Goal: Task Accomplishment & Management: Manage account settings

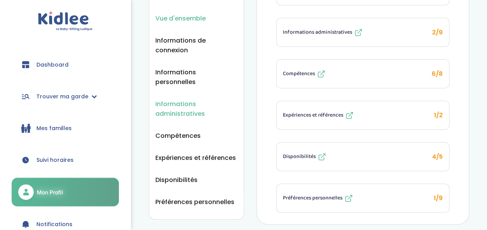
scroll to position [76, 0]
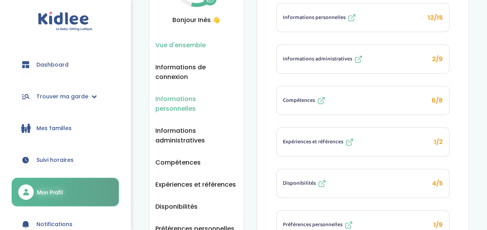
click at [196, 94] on span "Informations personnelles" at bounding box center [196, 103] width 82 height 19
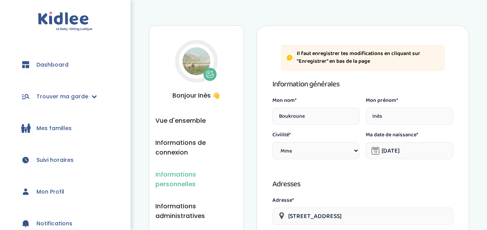
select select "1"
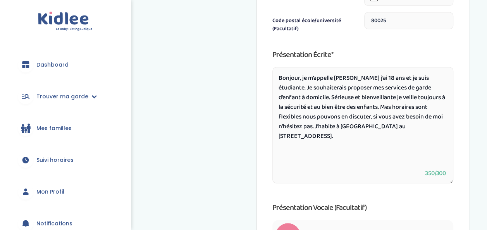
scroll to position [430, 0]
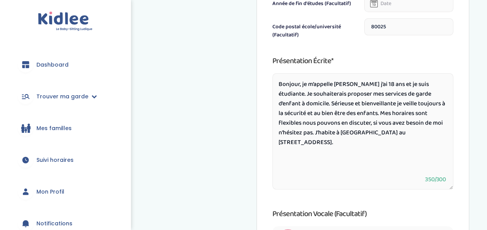
drag, startPoint x: 278, startPoint y: 84, endPoint x: 417, endPoint y: 146, distance: 152.2
click at [417, 146] on textarea "Bonjour, je m’appelle [PERSON_NAME] j’ai 18 ans et je suis étudiante. Je souhai…" at bounding box center [362, 131] width 181 height 116
click at [419, 143] on textarea "Bonjour, je m’appelle [PERSON_NAME] j’ai 18 ans et je suis étudiante. Je souhai…" at bounding box center [362, 131] width 181 height 116
paste textarea "je peux également aider vos enfants dans leurs devoirs et organisation , ayant …"
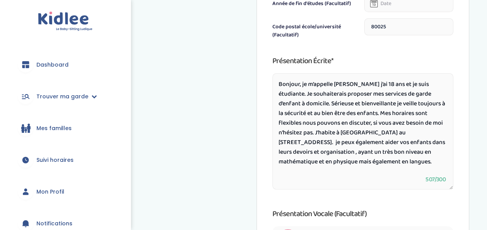
click at [302, 105] on textarea "Bonjour, je m’appelle Inès j’ai 18 ans et je suis étudiante. Je souhaiterais pr…" at bounding box center [362, 131] width 181 height 116
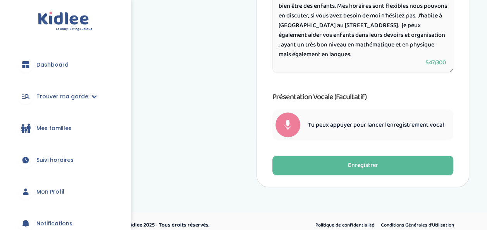
scroll to position [548, 0]
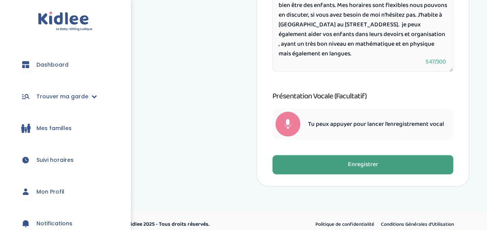
click at [343, 163] on button "Enregistrer" at bounding box center [362, 164] width 181 height 19
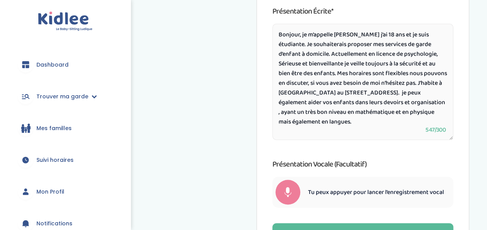
scroll to position [562, 0]
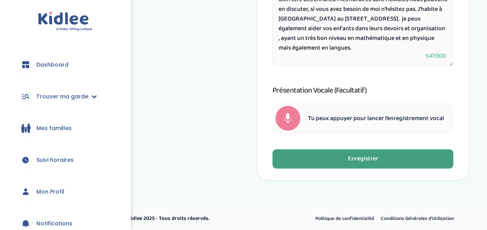
click at [342, 162] on button "Enregistrer" at bounding box center [362, 158] width 181 height 19
click at [321, 159] on button "Enregistrer" at bounding box center [362, 158] width 181 height 19
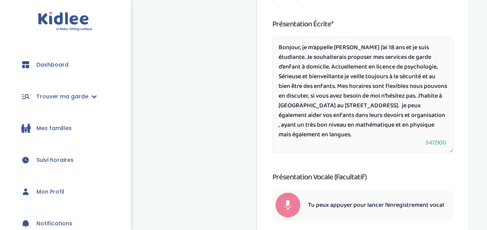
scroll to position [474, 0]
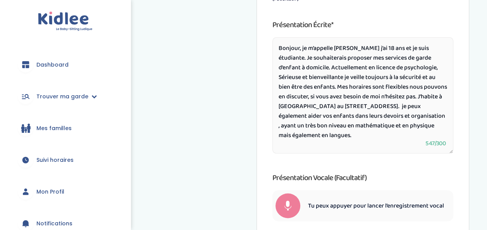
drag, startPoint x: 341, startPoint y: 67, endPoint x: 304, endPoint y: 68, distance: 37.6
click at [304, 68] on textarea "Bonjour, je m’appelle Inès j’ai 18 ans et je suis étudiante. Je souhaiterais pr…" at bounding box center [362, 95] width 181 height 116
drag, startPoint x: 374, startPoint y: 69, endPoint x: 304, endPoint y: 68, distance: 70.1
click at [304, 68] on textarea "Bonjour, je m’appelle Inès j’ai 18 ans et je suis étudiante. Je souhaiterais pr…" at bounding box center [362, 95] width 181 height 116
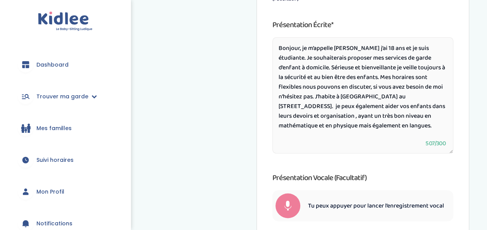
click at [423, 49] on textarea "Bonjour, je m’appelle Inès j’ai 18 ans et je suis étudiante. Je souhaiterais pr…" at bounding box center [362, 95] width 181 height 116
drag, startPoint x: 316, startPoint y: 118, endPoint x: 390, endPoint y: 134, distance: 75.4
click at [390, 134] on textarea "Bonjour, je m’appelle Inès j’ai 18 ans et je suis étudiante en psychologie. Je …" at bounding box center [362, 95] width 181 height 116
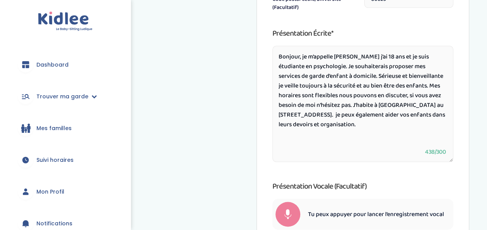
scroll to position [465, 0]
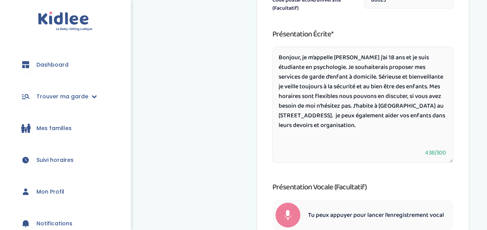
drag, startPoint x: 371, startPoint y: 98, endPoint x: 314, endPoint y: 110, distance: 58.2
click at [314, 110] on textarea "Bonjour, je m’appelle Inès j’ai 18 ans et je suis étudiante en psychologie. Je …" at bounding box center [362, 104] width 181 height 116
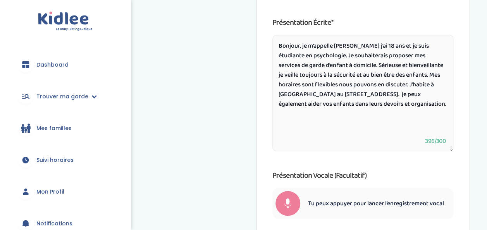
scroll to position [474, 0]
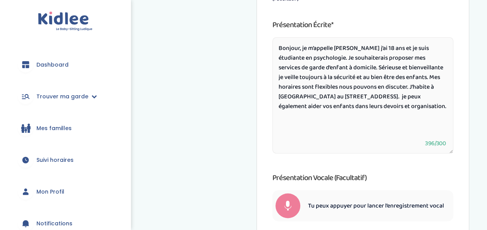
drag, startPoint x: 419, startPoint y: 88, endPoint x: 304, endPoint y: 98, distance: 115.9
click at [304, 98] on textarea "Bonjour, je m’appelle Inès j’ai 18 ans et je suis étudiante en psychologie. Je …" at bounding box center [362, 95] width 181 height 116
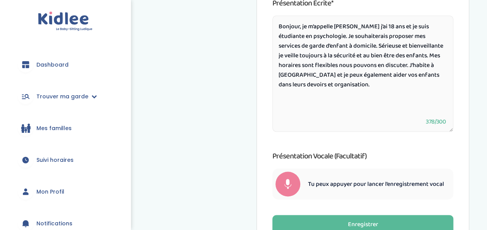
scroll to position [497, 0]
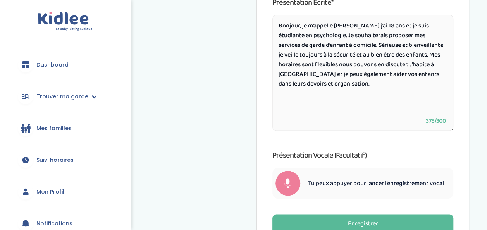
drag, startPoint x: 325, startPoint y: 90, endPoint x: 420, endPoint y: 76, distance: 95.5
click at [420, 76] on textarea "Bonjour, je m’appelle Inès j’ai 18 ans et je suis étudiante en psychologie. Je …" at bounding box center [362, 73] width 181 height 116
drag, startPoint x: 429, startPoint y: 67, endPoint x: 378, endPoint y: 65, distance: 51.2
click at [378, 65] on textarea "Bonjour, je m’appelle Inès j’ai 18 ans et je suis étudiante en psychologie. Je …" at bounding box center [362, 73] width 181 height 116
click at [394, 80] on textarea "Bonjour, je m’appelle Inès j’ai 18 ans et je suis étudiante en psychologie. Je …" at bounding box center [362, 73] width 181 height 116
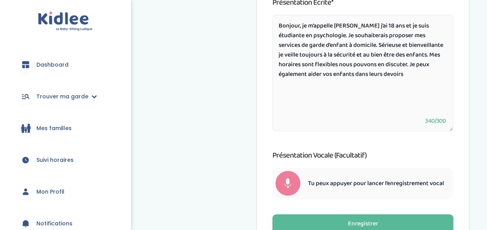
scroll to position [497, 0]
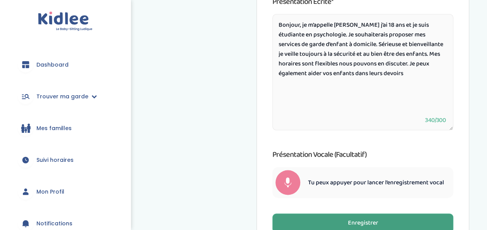
type textarea "Bonjour, je m’appelle Inès j’ai 18 ans et je suis étudiante en psychologie. Je …"
click at [368, 215] on button "Enregistrer" at bounding box center [362, 222] width 181 height 19
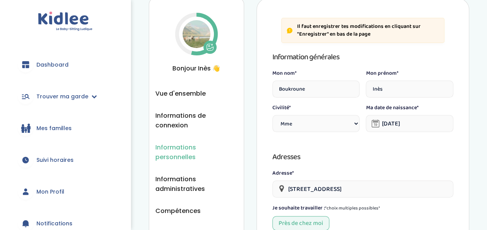
scroll to position [25, 0]
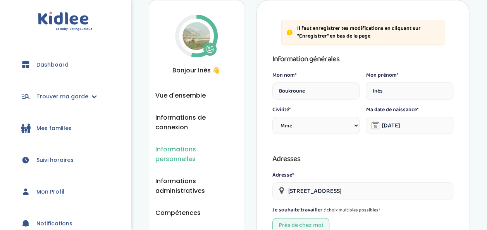
click at [322, 33] on p "Il faut enregistrer tes modifications en cliquant sur "Enregistrer" en bas de l…" at bounding box center [368, 32] width 142 height 15
click at [202, 176] on span "Informations administratives" at bounding box center [196, 185] width 82 height 19
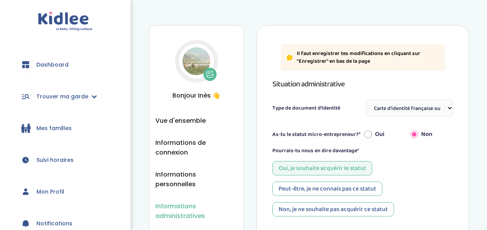
select select "Carte d'identité française ou Passeport français daté de moins de 5 ans"
click at [201, 170] on span "Informations personnelles" at bounding box center [196, 179] width 82 height 19
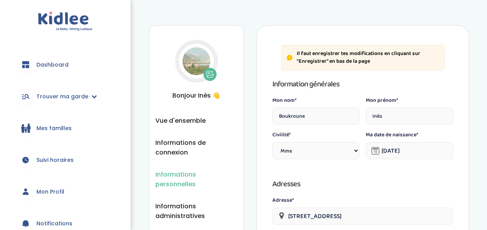
select select "1"
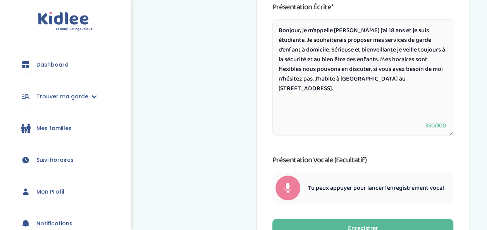
scroll to position [485, 0]
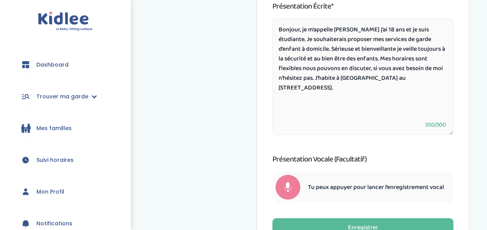
click at [417, 79] on textarea "Bonjour, je m’appelle Inès j’ai 18 ans et je suis étudiante. Je souhaiterais pr…" at bounding box center [362, 77] width 181 height 116
drag, startPoint x: 414, startPoint y: 77, endPoint x: 278, endPoint y: 20, distance: 147.5
click at [278, 20] on textarea "Bonjour, je m’appelle [PERSON_NAME] j’ai 18 ans et je suis étudiante. Je souhai…" at bounding box center [362, 77] width 181 height 116
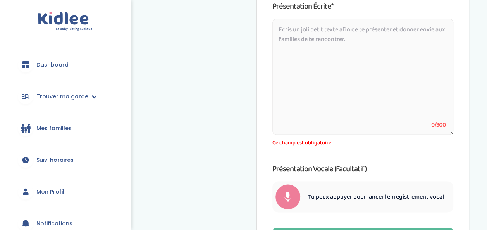
paste textarea "Bonjour, je m’appelle Inès j’ai 18 ans et je suis étudiante, actuellement en li…"
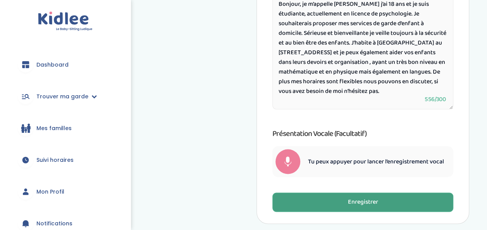
scroll to position [554, 0]
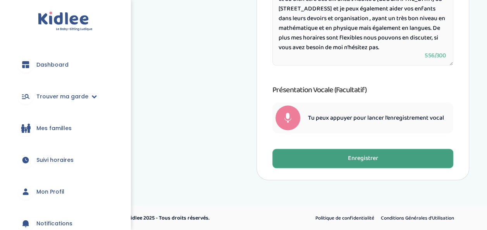
type textarea "Bonjour, je m’appelle Inès j’ai 18 ans et je suis étudiante, actuellement en li…"
click at [342, 161] on button "Enregistrer" at bounding box center [362, 158] width 181 height 19
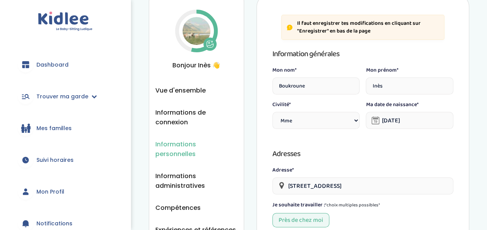
scroll to position [25, 0]
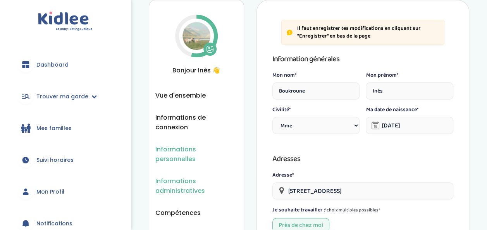
click at [183, 179] on span "Informations administratives" at bounding box center [196, 185] width 82 height 19
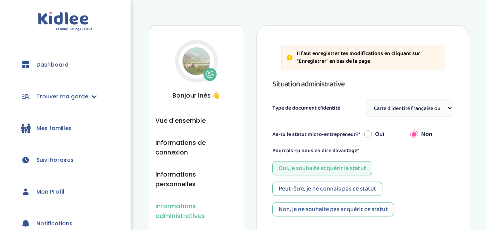
select select "Carte d'identité française ou Passeport français daté de moins de 5 ans"
click at [182, 174] on span "Informations personnelles" at bounding box center [196, 179] width 82 height 19
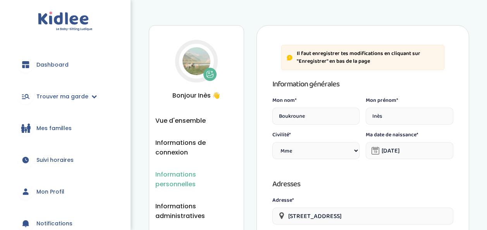
select select "1"
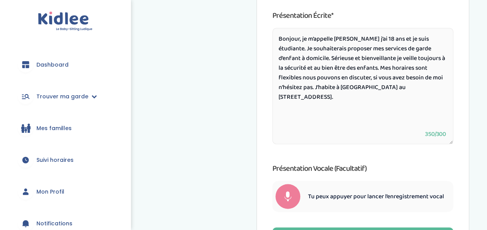
scroll to position [474, 0]
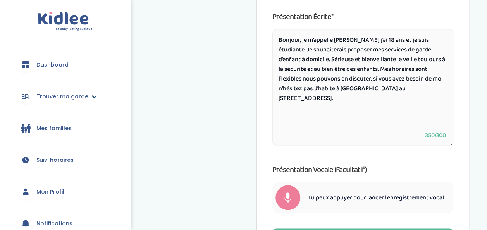
click at [90, 101] on link "Trouver ma garde" at bounding box center [65, 96] width 107 height 28
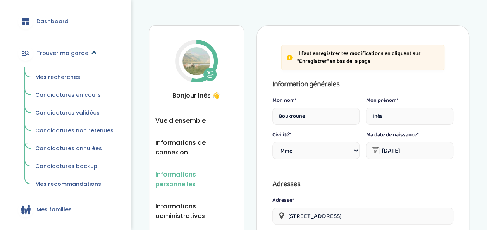
scroll to position [47, 0]
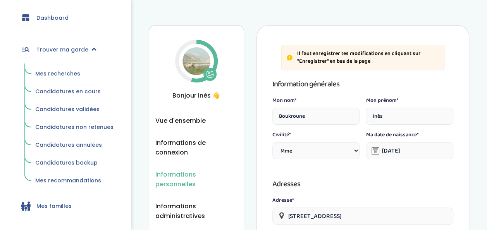
click at [79, 111] on span "Candidatures validées" at bounding box center [67, 109] width 64 height 8
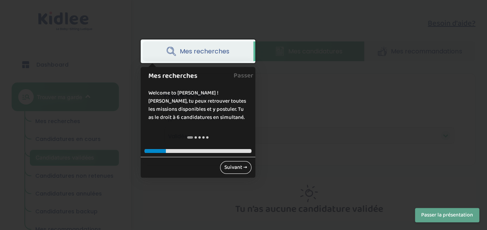
click at [245, 168] on link "Suivant →" at bounding box center [235, 167] width 31 height 13
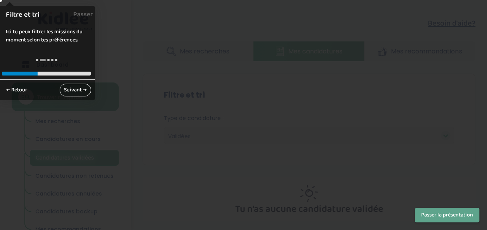
click at [72, 88] on link "Suivant →" at bounding box center [75, 90] width 31 height 13
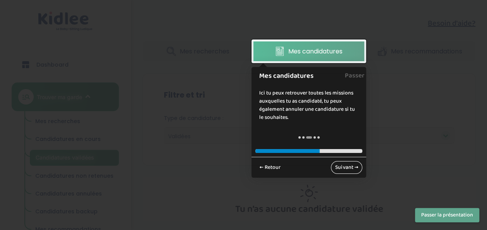
click at [72, 88] on div at bounding box center [243, 115] width 487 height 230
click at [348, 166] on link "Suivant →" at bounding box center [346, 167] width 31 height 13
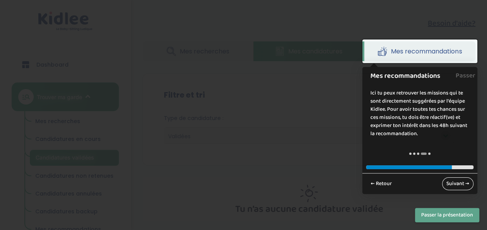
click at [456, 184] on link "Suivant →" at bounding box center [457, 183] width 31 height 13
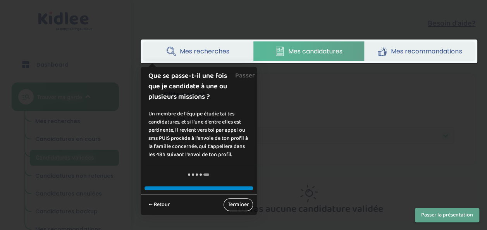
click at [244, 206] on link "Terminer" at bounding box center [237, 204] width 29 height 13
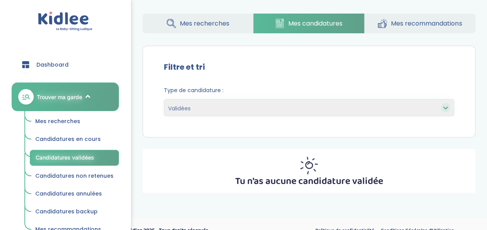
scroll to position [36, 0]
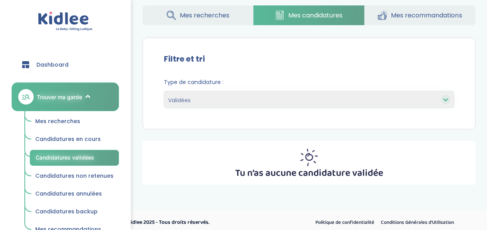
click at [327, 103] on select "En cours Validées Non retenues Annulées Backup" at bounding box center [309, 99] width 290 height 17
select select "declined"
click at [164, 91] on select "En cours Validées Non retenues Annulées Backup" at bounding box center [309, 99] width 290 height 17
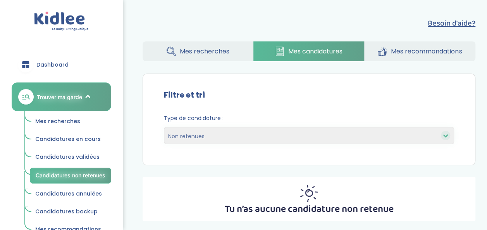
scroll to position [41, 0]
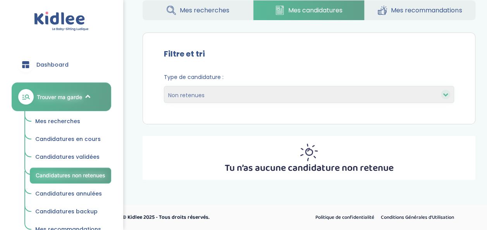
click at [332, 98] on select "En cours Validées Non retenues Annulées Backup" at bounding box center [309, 94] width 290 height 17
select select "pending"
click at [164, 86] on select "En cours Validées Non retenues Annulées Backup" at bounding box center [309, 94] width 290 height 17
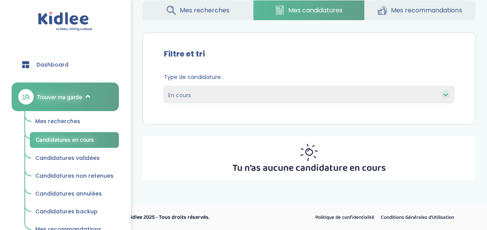
click at [332, 93] on select "En cours Validées Non retenues Annulées Backup" at bounding box center [309, 94] width 290 height 17
select select "backup"
click at [164, 86] on select "En cours Validées Non retenues Annulées Backup" at bounding box center [309, 94] width 290 height 17
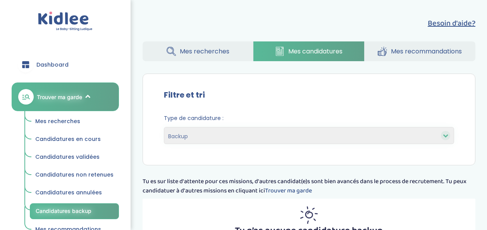
select select "backup"
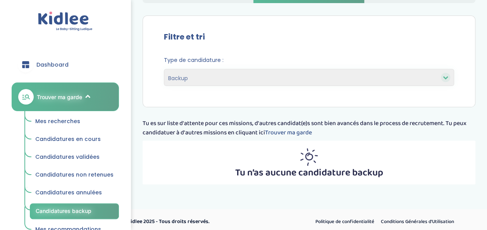
scroll to position [59, 0]
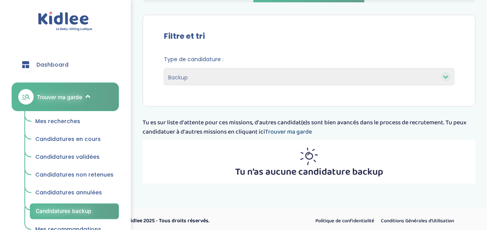
click at [289, 134] on link "Trouver ma garde" at bounding box center [288, 132] width 47 height 10
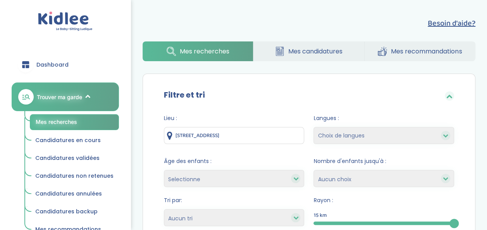
click at [366, 137] on select "Choix de langues Anglais Arabe Espagnol Italien Russe Français Coréen" at bounding box center [383, 135] width 141 height 17
select select "2"
click at [313, 127] on select "Choix de langues Anglais Arabe Espagnol Italien Russe Français Coréen" at bounding box center [383, 135] width 141 height 17
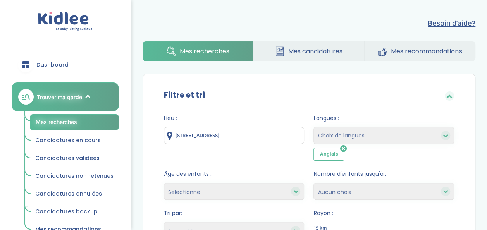
click at [365, 134] on select "Choix de langues Anglais Arabe Espagnol Italien Russe Français Coréen" at bounding box center [383, 135] width 141 height 17
select select "12"
click at [313, 127] on select "Choix de langues Anglais Arabe Espagnol Italien Russe Français Coréen" at bounding box center [383, 135] width 141 height 17
select select
click at [351, 194] on select "1 2 3 4 Aucun choix" at bounding box center [383, 191] width 141 height 17
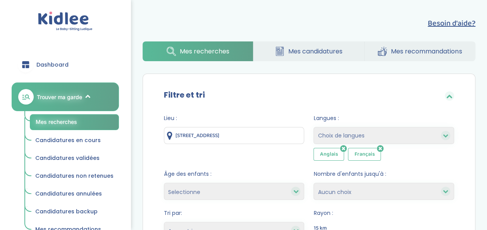
select select "2"
click at [313, 183] on select "1 2 3 4 Aucun choix" at bounding box center [383, 191] width 141 height 17
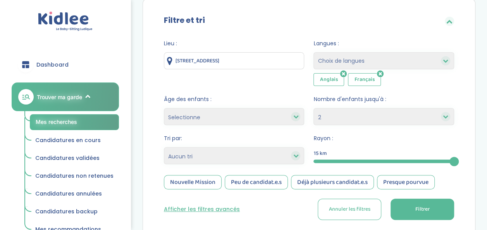
scroll to position [76, 0]
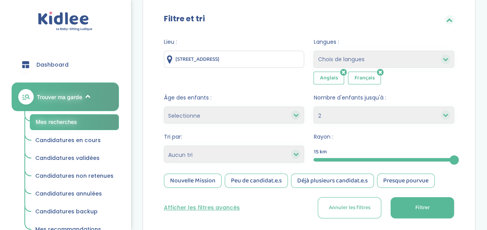
click at [340, 160] on div at bounding box center [383, 159] width 141 height 3
click at [258, 118] on select "Selectionne moins de 3 ans entre 3 et 6 ans plus de 6 ans" at bounding box center [234, 115] width 141 height 17
select select "-3"
click at [164, 107] on select "Selectionne moins de 3 ans entre 3 et 6 ans plus de 6 ans" at bounding box center [234, 115] width 141 height 17
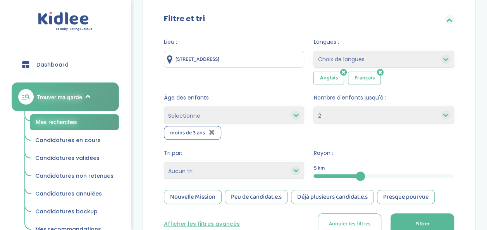
click at [240, 115] on select "Selectionne moins de 3 ans entre 3 et 6 ans plus de 6 ans" at bounding box center [234, 115] width 141 height 17
select select "3-6"
click at [164, 107] on select "Selectionne moins de 3 ans entre 3 et 6 ans plus de 6 ans" at bounding box center [234, 115] width 141 height 17
click at [257, 119] on select "Selectionne moins de 3 ans entre 3 et 6 ans plus de 6 ans" at bounding box center [234, 115] width 141 height 17
select select "+6"
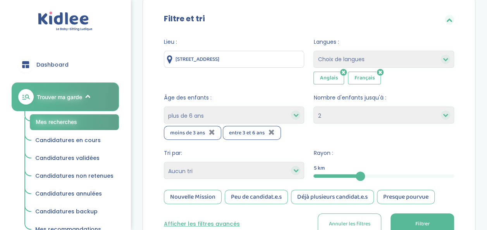
click at [164, 107] on select "Selectionne moins de 3 ans entre 3 et 6 ans plus de 6 ans" at bounding box center [234, 115] width 141 height 17
select select
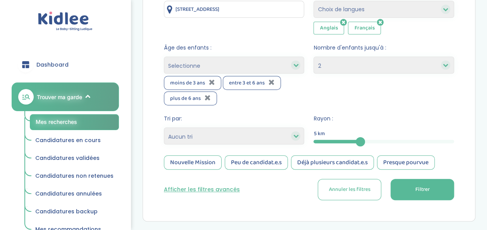
scroll to position [127, 0]
click at [250, 134] on select "Heures par semaine (croissant) Heures par semaine (décroissant) Date de démarra…" at bounding box center [234, 135] width 141 height 17
click at [245, 196] on div "Afficher les filtres avancés Annuler les filtres Filtrer" at bounding box center [309, 189] width 290 height 21
click at [400, 191] on button "Filtrer" at bounding box center [422, 189] width 64 height 21
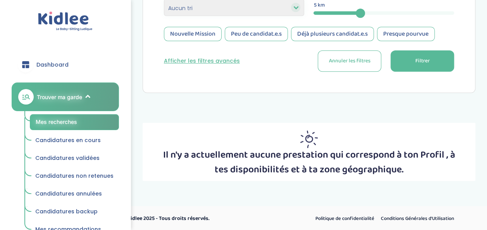
scroll to position [249, 0]
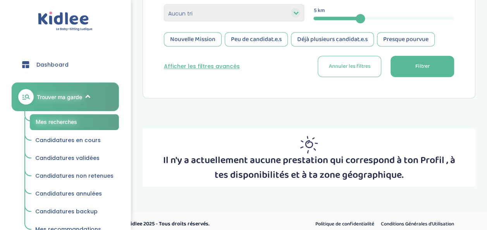
click at [94, 140] on span "Candidatures en cours" at bounding box center [67, 140] width 65 height 8
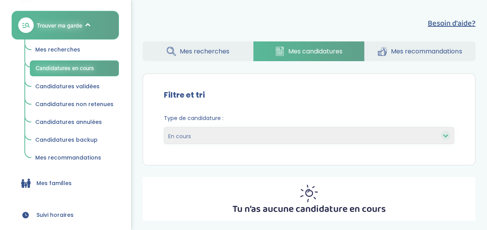
scroll to position [114, 0]
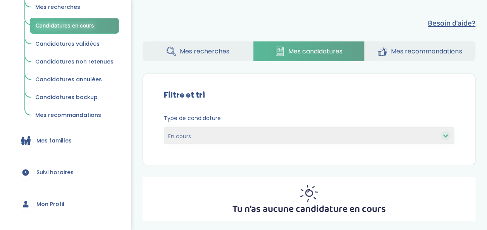
click at [69, 144] on link "Mes familles" at bounding box center [65, 141] width 107 height 28
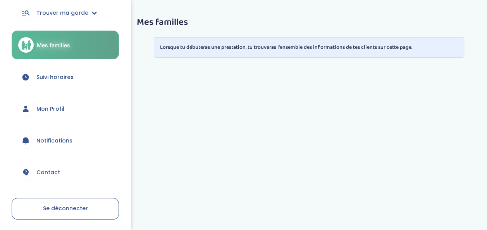
scroll to position [84, 0]
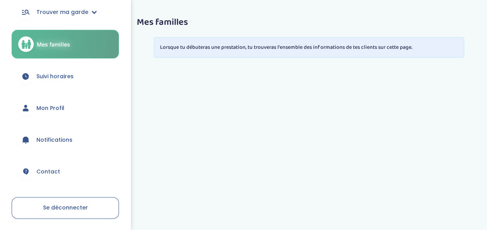
click at [70, 77] on span "Suivi horaires" at bounding box center [54, 76] width 37 height 8
